Goal: Task Accomplishment & Management: Use online tool/utility

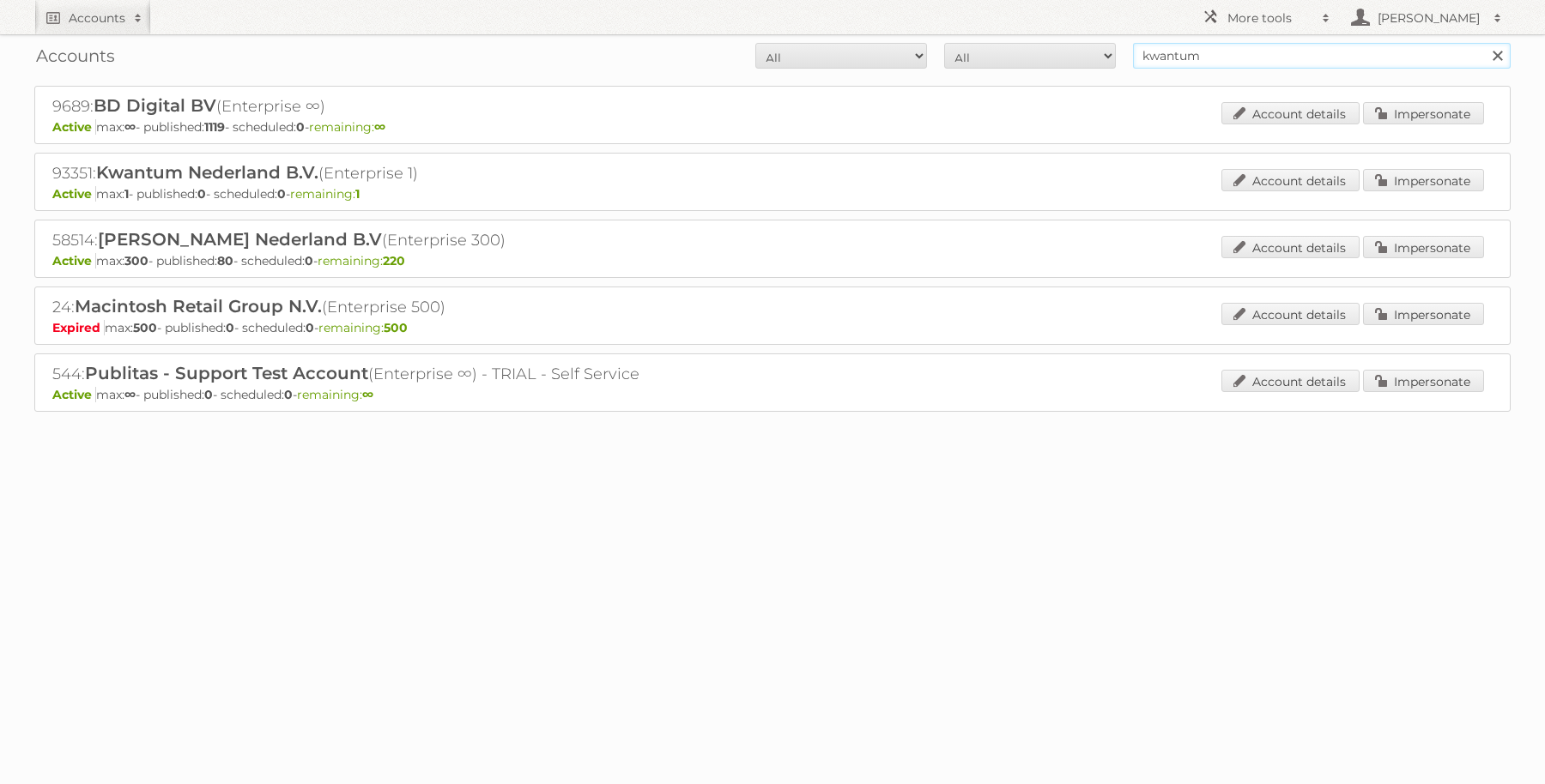
click at [1237, 56] on input "kwantum" at bounding box center [1321, 56] width 377 height 26
type input "pflanzen"
click at [1483, 43] on input "Search" at bounding box center [1496, 56] width 26 height 26
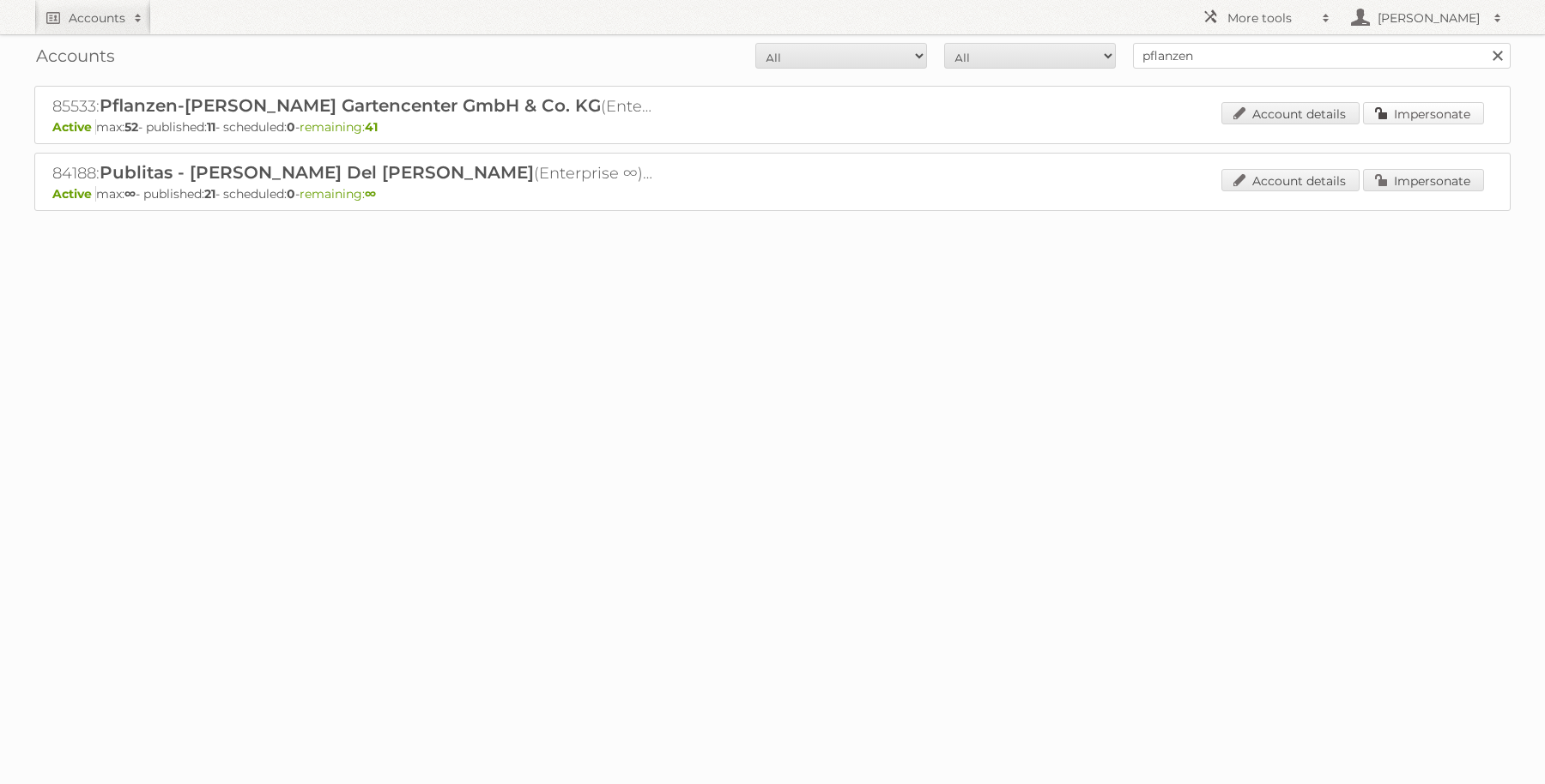
click at [1403, 116] on link "Impersonate" at bounding box center [1424, 113] width 121 height 22
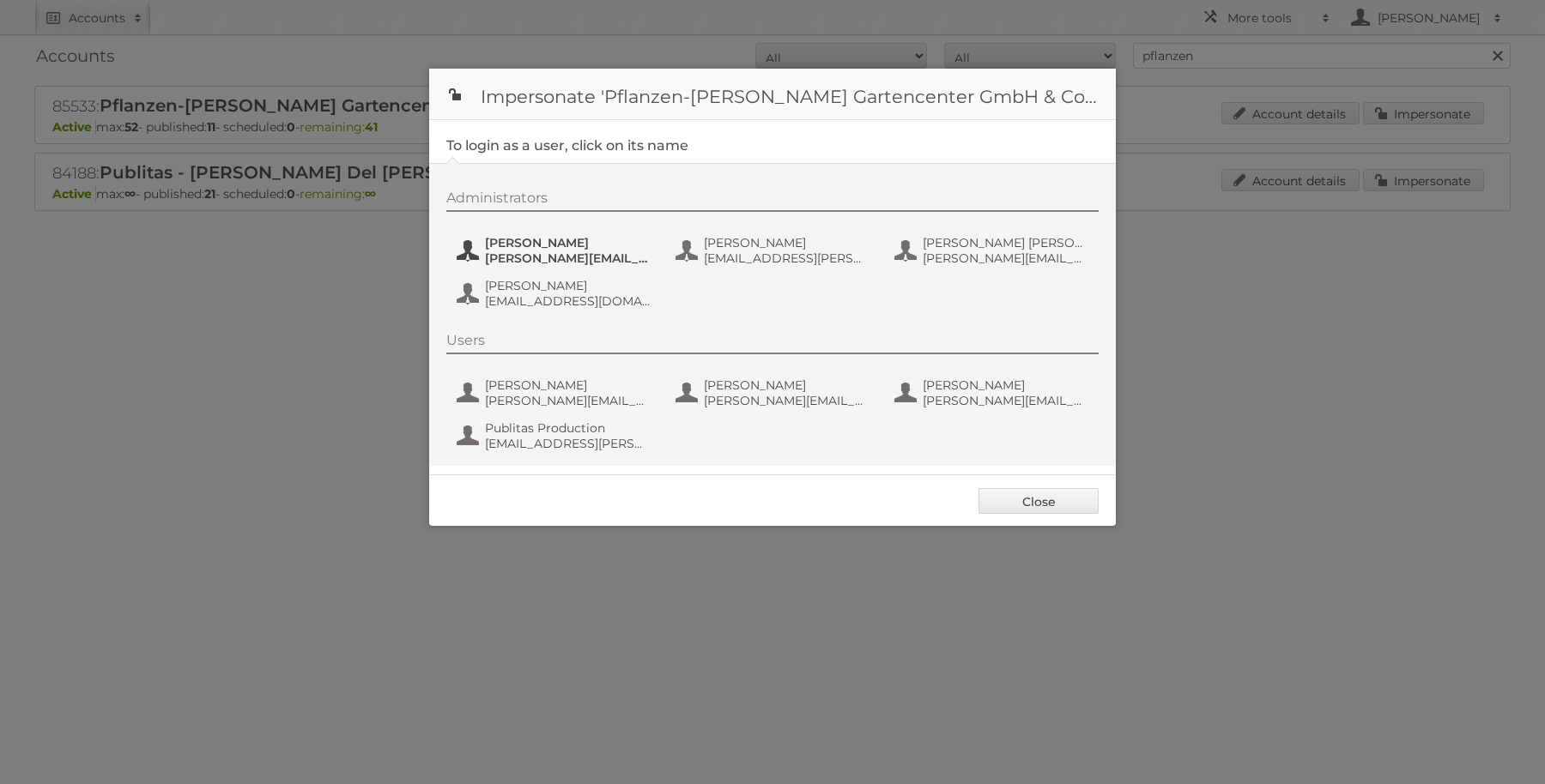
click at [574, 254] on span "[PERSON_NAME][EMAIL_ADDRESS][PERSON_NAME][DOMAIN_NAME][PERSON_NAME]" at bounding box center [567, 259] width 166 height 16
